Goal: Task Accomplishment & Management: Manage account settings

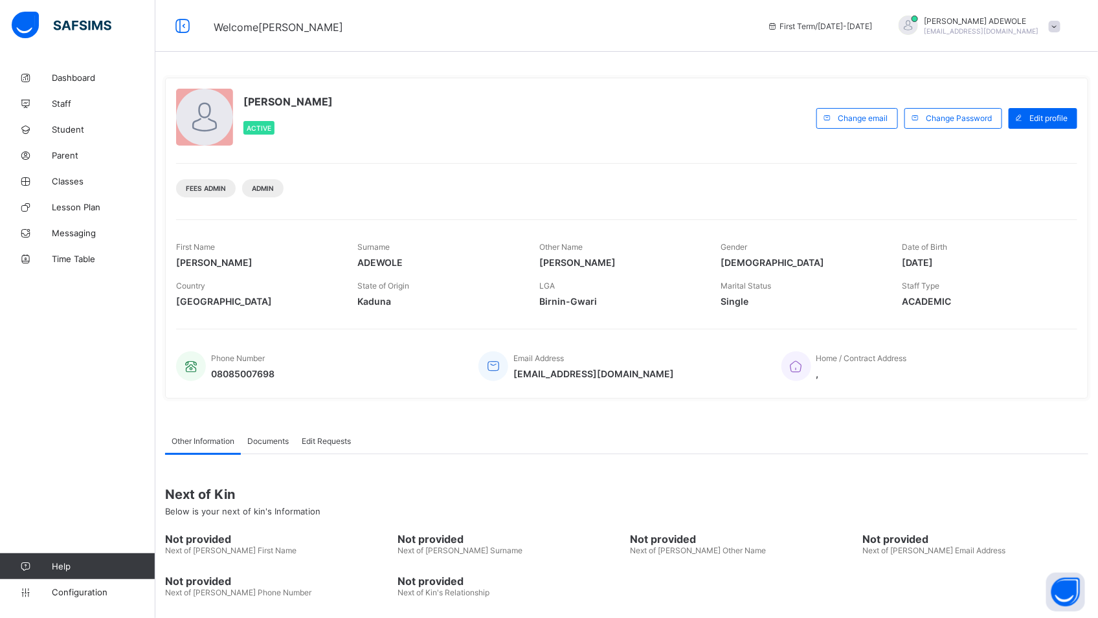
click at [106, 608] on div "Dashboard Staff Student Parent Classes Lesson Plan Messaging Time Table Help Co…" at bounding box center [77, 335] width 155 height 566
click at [78, 589] on span "Configuration" at bounding box center [103, 592] width 103 height 10
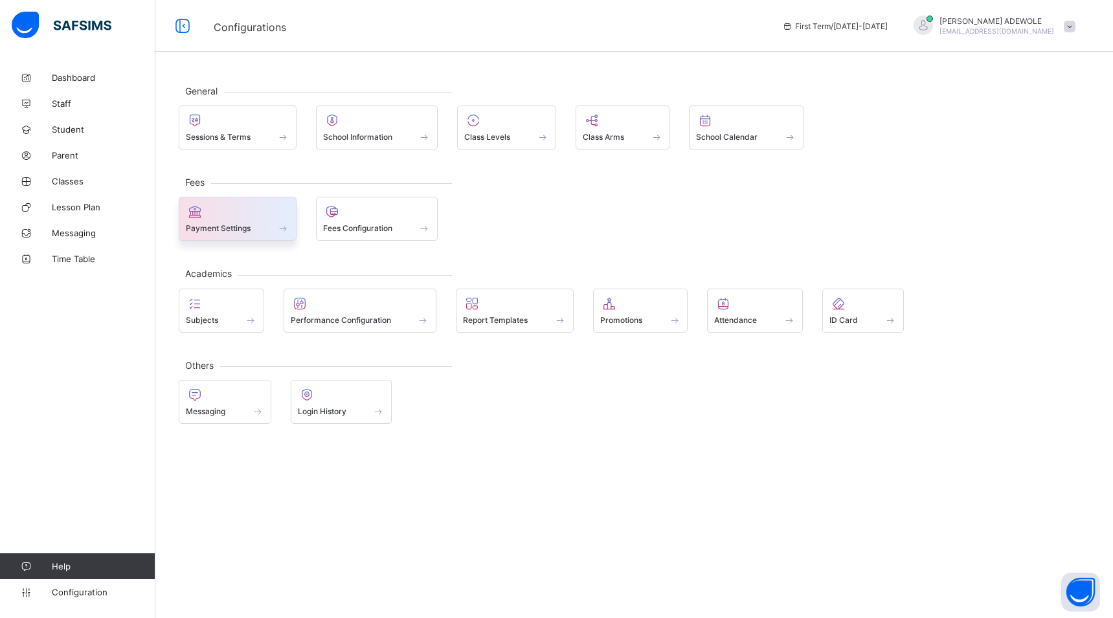
click at [235, 225] on span "Payment Settings" at bounding box center [218, 228] width 65 height 10
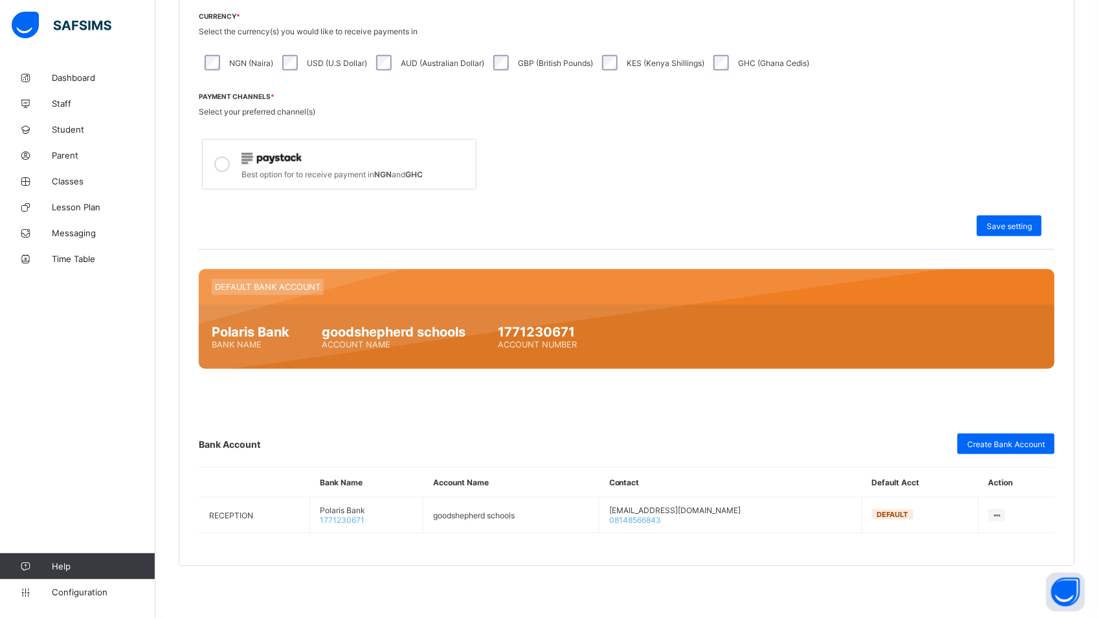
scroll to position [383, 0]
click at [82, 82] on span "Dashboard" at bounding box center [104, 77] width 104 height 10
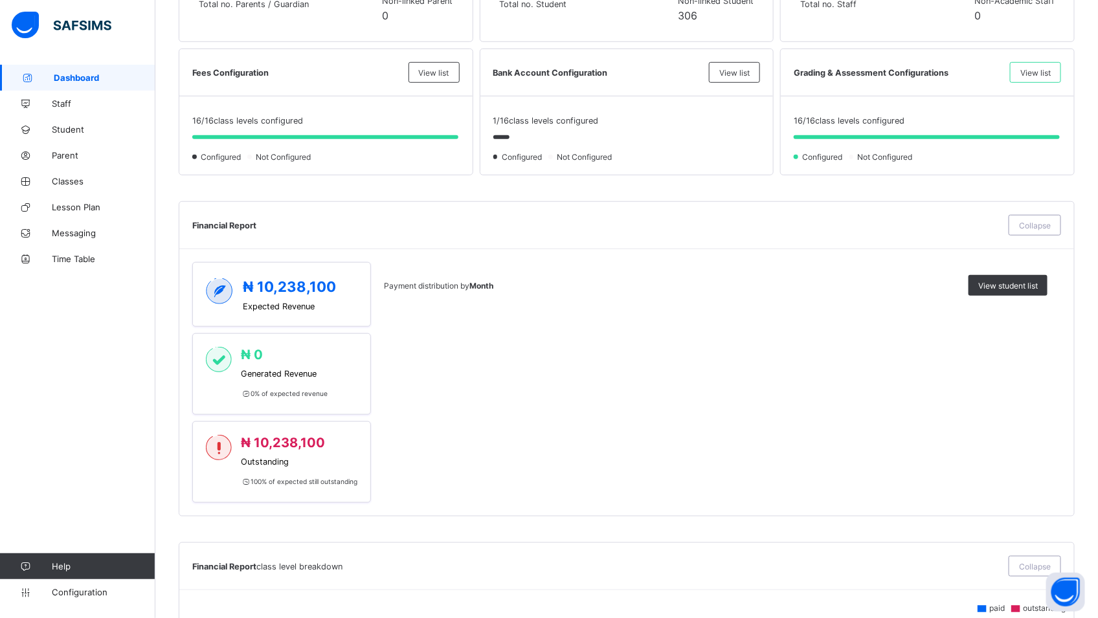
scroll to position [195, 0]
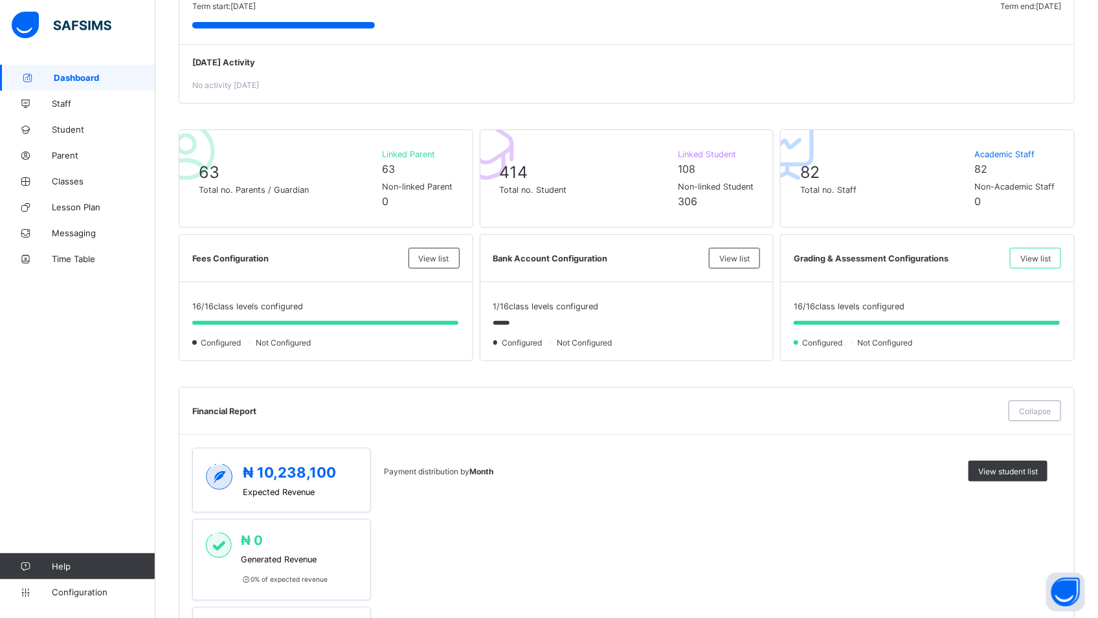
click at [66, 356] on div "Dashboard Staff Student Parent Classes Lesson Plan Messaging Time Table Help Co…" at bounding box center [77, 335] width 155 height 566
click at [62, 383] on div "Dashboard Staff Student Parent Classes Lesson Plan Messaging Time Table Help Co…" at bounding box center [77, 335] width 155 height 566
drag, startPoint x: 62, startPoint y: 379, endPoint x: 70, endPoint y: 372, distance: 11.0
click at [70, 372] on div "Dashboard Staff Student Parent Classes Lesson Plan Messaging Time Table Help Co…" at bounding box center [77, 335] width 155 height 566
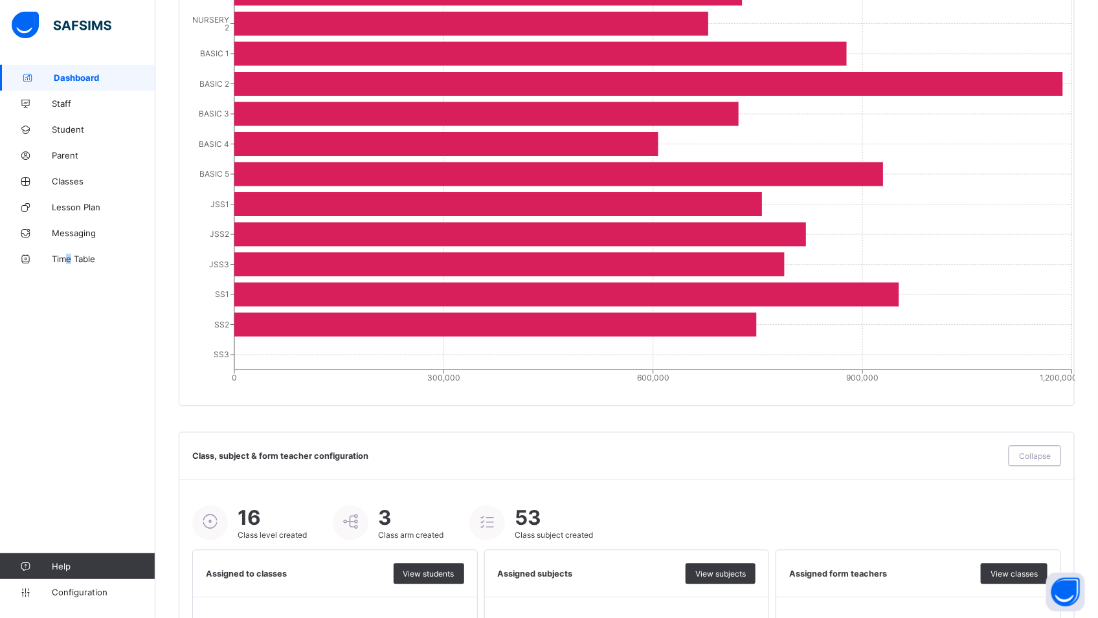
scroll to position [1216, 0]
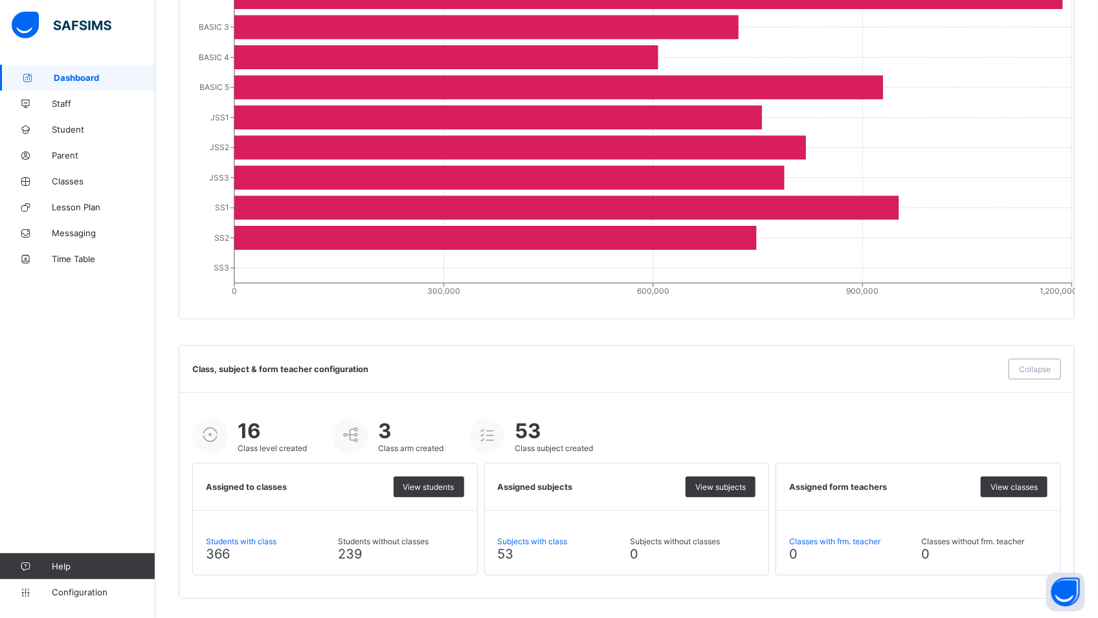
drag, startPoint x: 26, startPoint y: 367, endPoint x: 32, endPoint y: 375, distance: 10.2
click at [32, 375] on div "Dashboard Staff Student Parent Classes Lesson Plan Messaging Time Table Help Co…" at bounding box center [77, 335] width 155 height 566
click at [38, 365] on div "Dashboard Staff Student Parent Classes Lesson Plan Messaging Time Table Help Co…" at bounding box center [77, 335] width 155 height 566
click at [52, 381] on div "Dashboard Staff Student Parent Classes Lesson Plan Messaging Time Table Help Co…" at bounding box center [77, 335] width 155 height 566
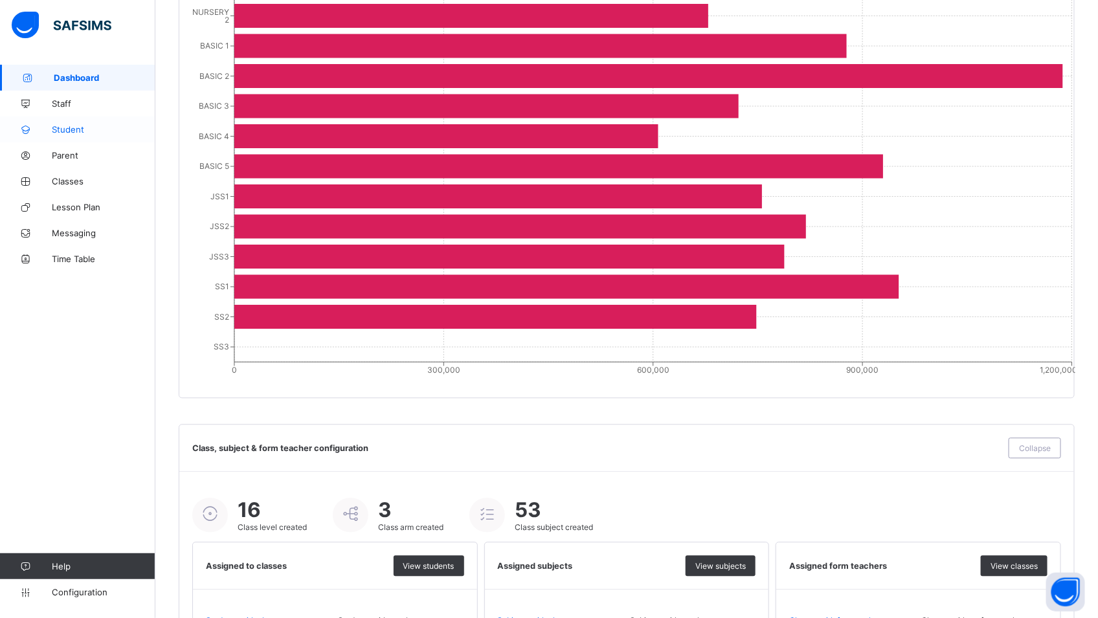
scroll to position [1122, 0]
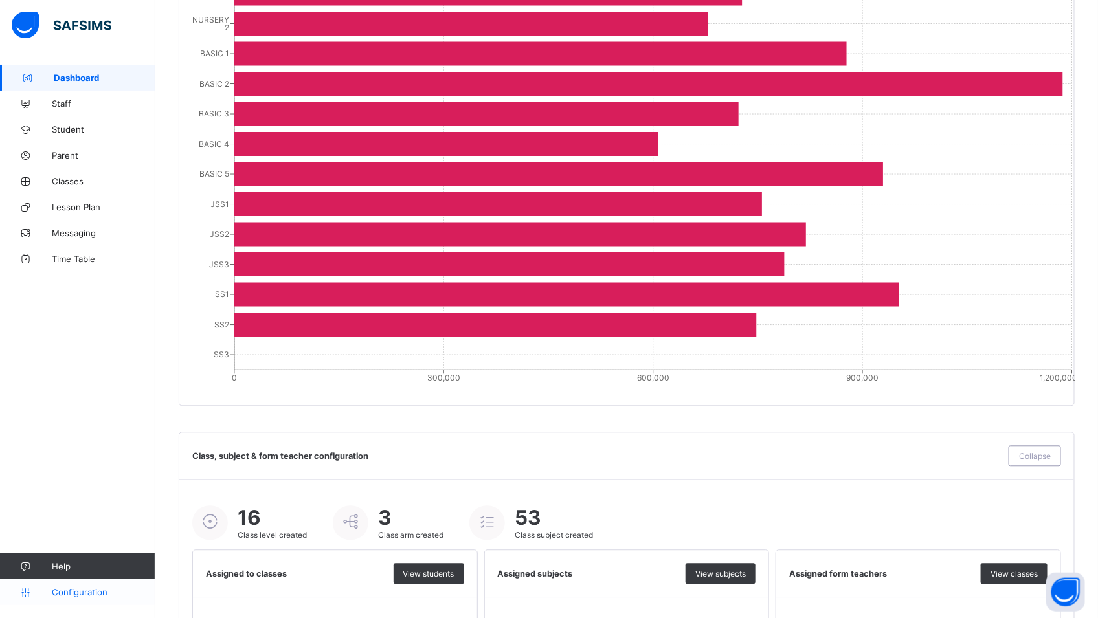
click at [57, 596] on span "Configuration" at bounding box center [103, 592] width 103 height 10
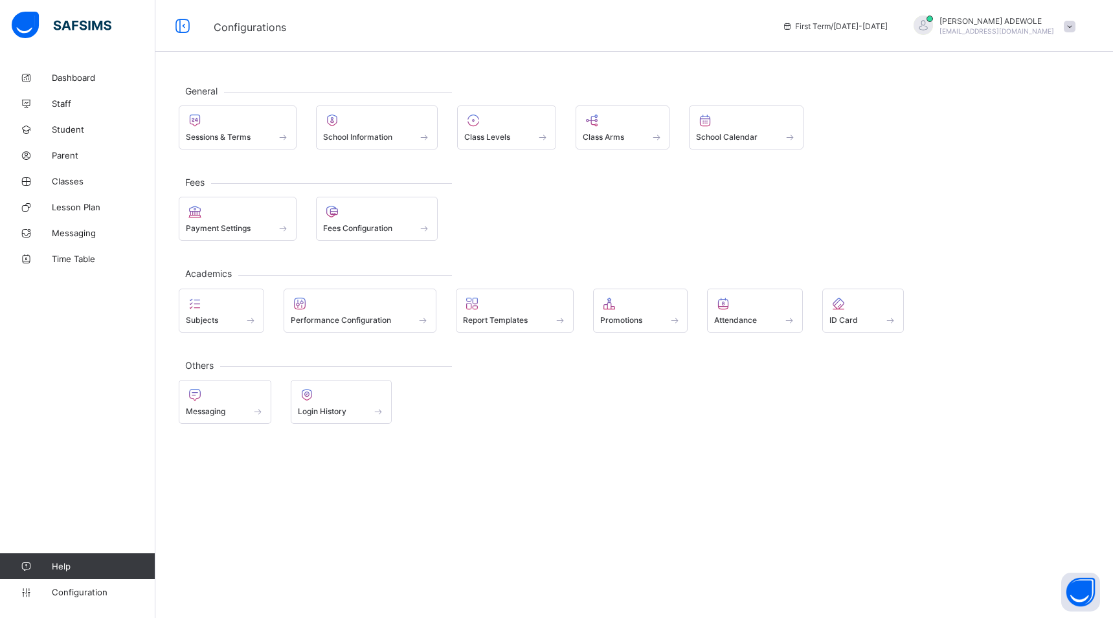
click at [482, 224] on div "Payment Settings Fees Configuration" at bounding box center [634, 219] width 911 height 44
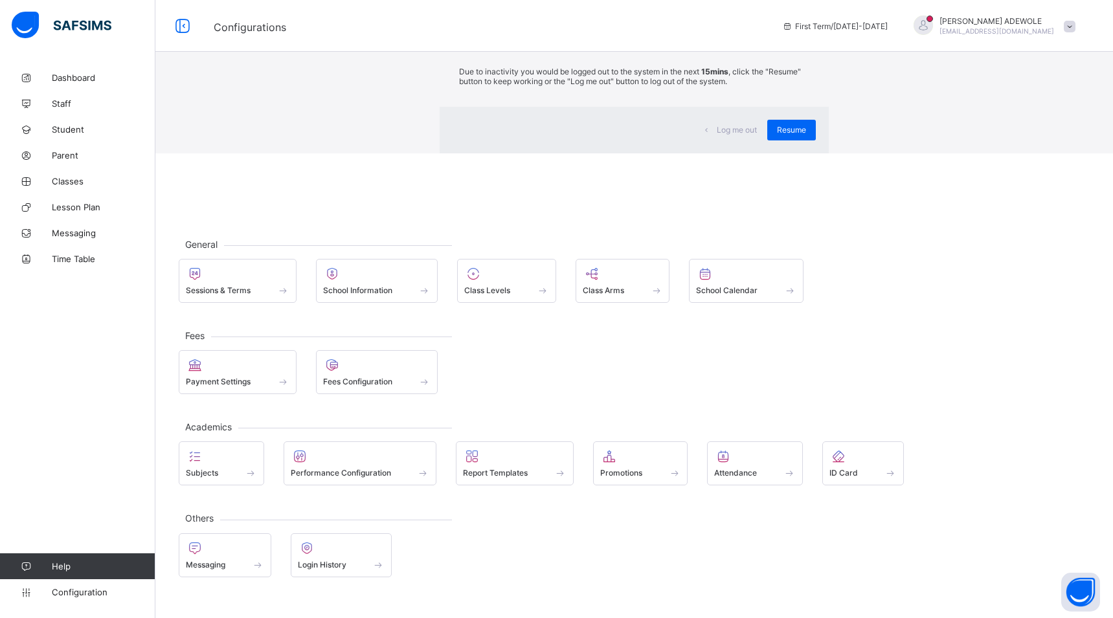
click at [767, 140] on div "Resume" at bounding box center [791, 130] width 49 height 21
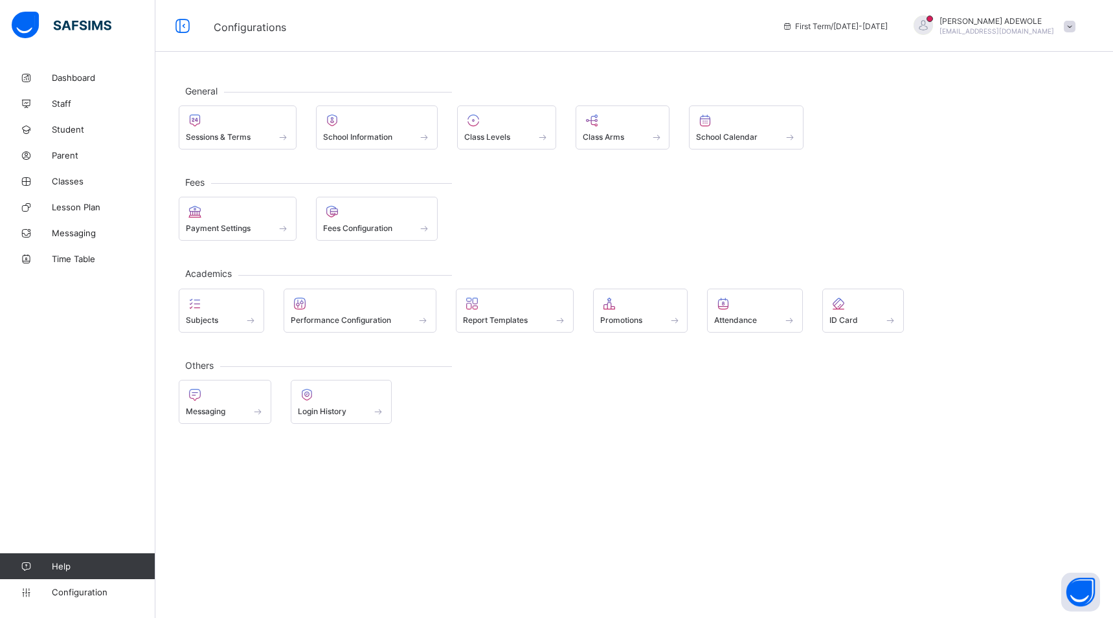
click at [709, 565] on div "General Sessions & Terms School Information Class Levels Class Arms School Cale…" at bounding box center [633, 309] width 957 height 618
